Goal: Task Accomplishment & Management: Manage account settings

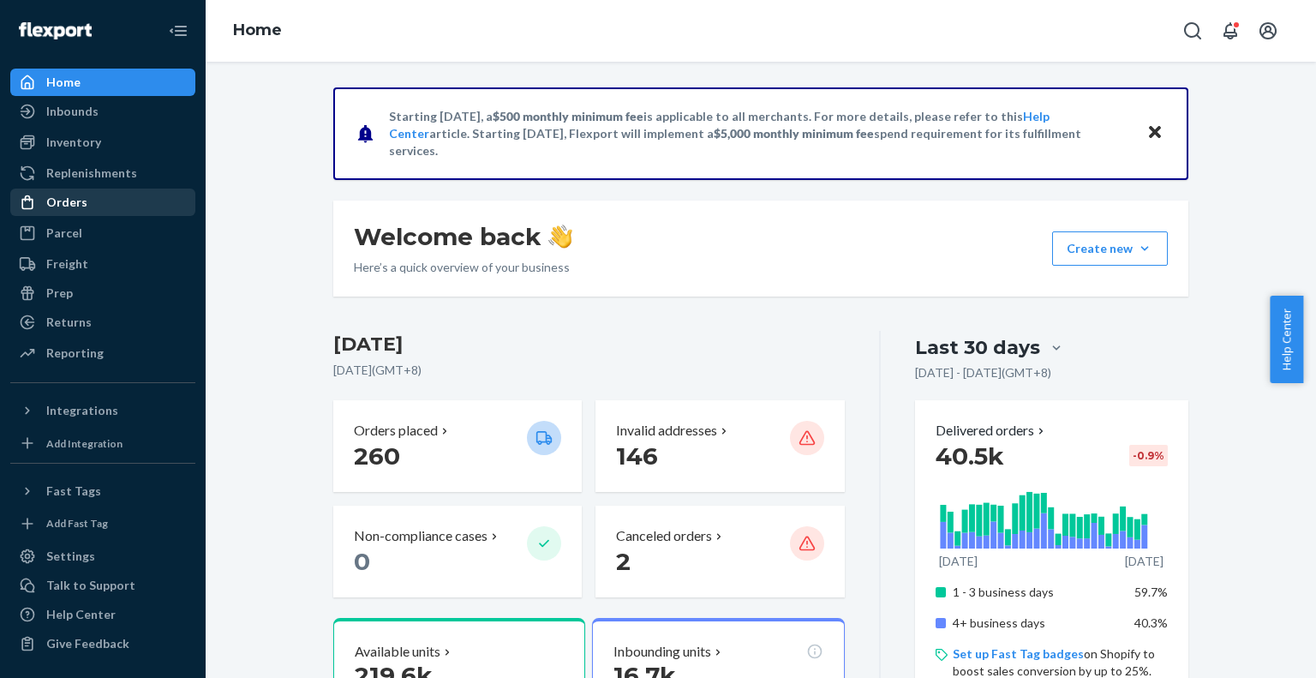
click at [91, 194] on div "Orders" at bounding box center [103, 202] width 182 height 24
